Goal: Navigation & Orientation: Find specific page/section

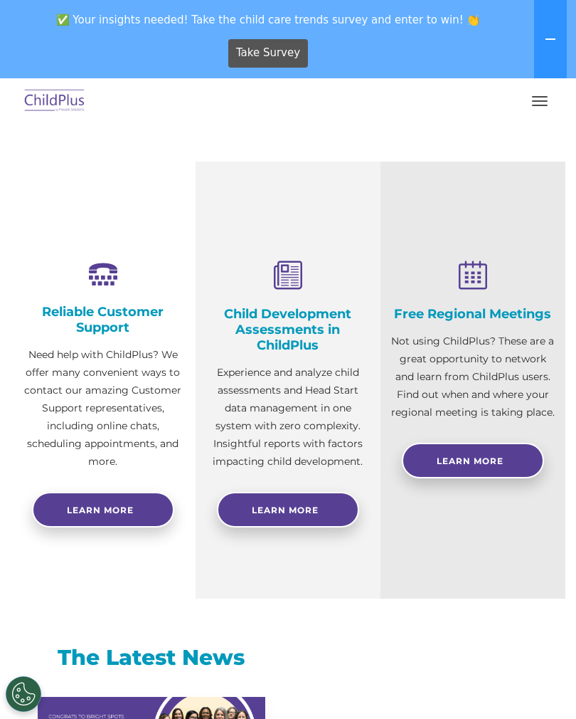
scroll to position [383, 0]
select select "MEDIUM"
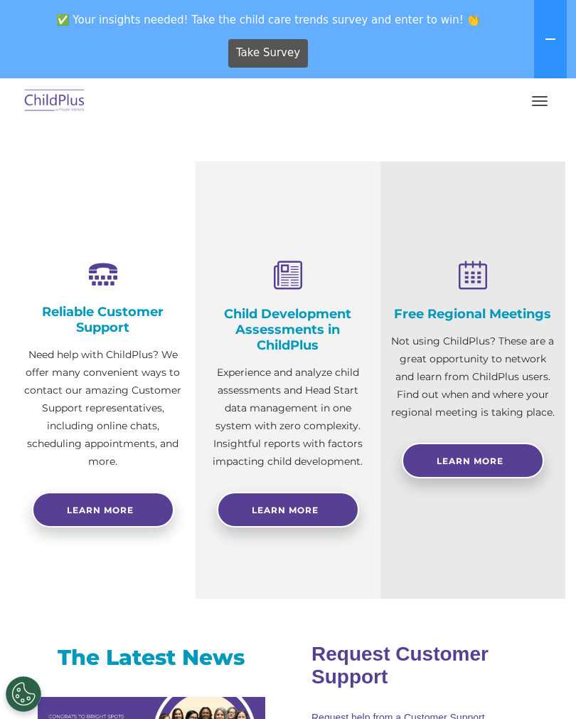
scroll to position [0, 0]
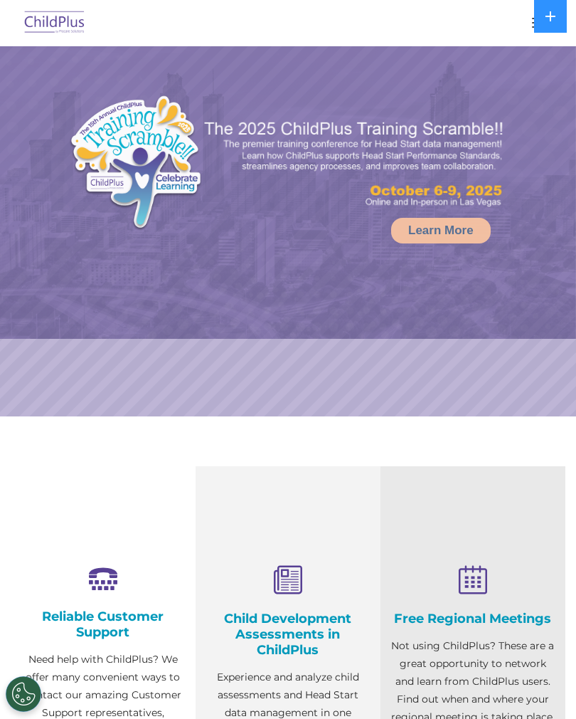
select select "MEDIUM"
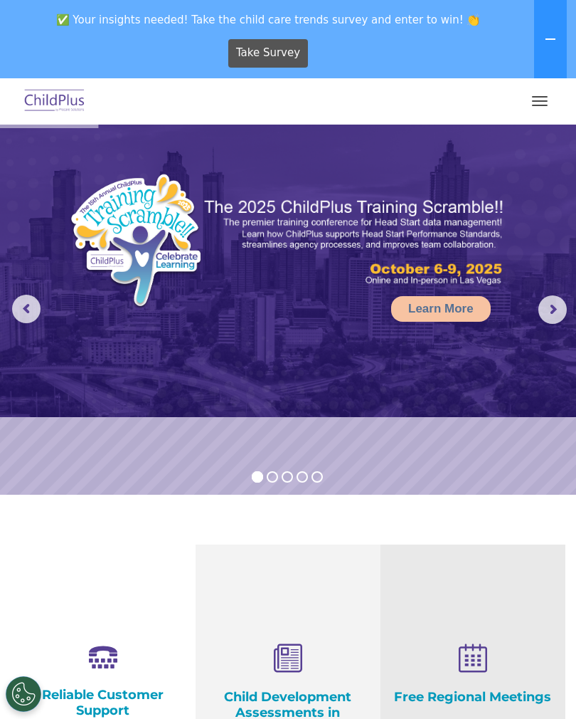
click at [72, 105] on img at bounding box center [54, 101] width 67 height 33
click at [544, 106] on button "button" at bounding box center [540, 101] width 30 height 23
select select "MEDIUM"
